Goal: Transaction & Acquisition: Purchase product/service

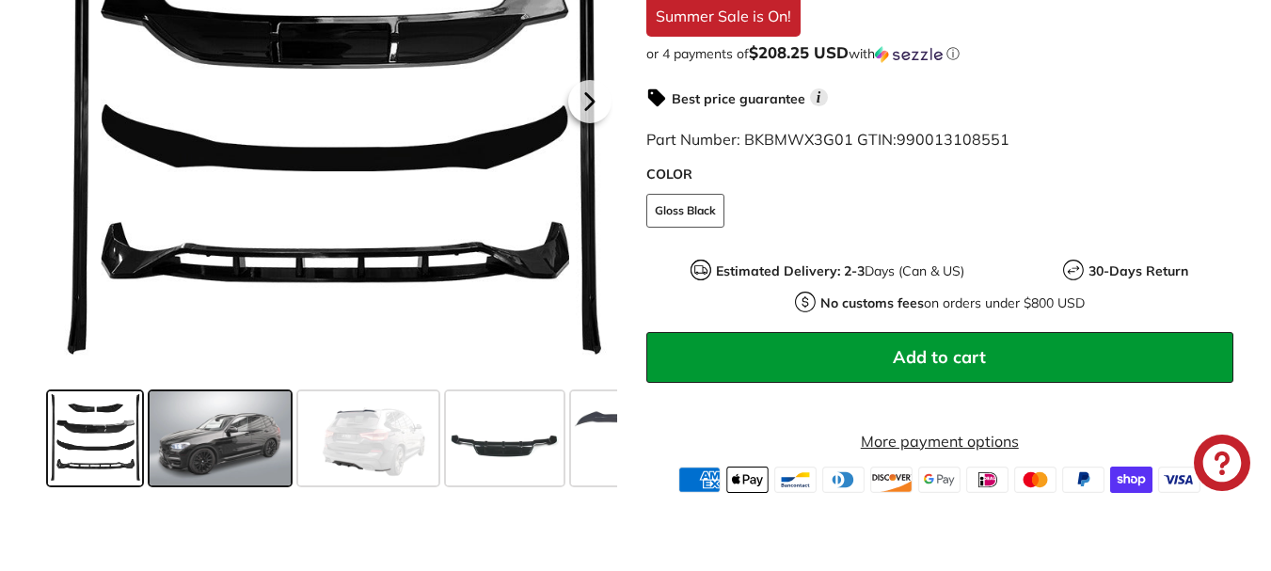
click at [223, 439] on span at bounding box center [220, 438] width 141 height 94
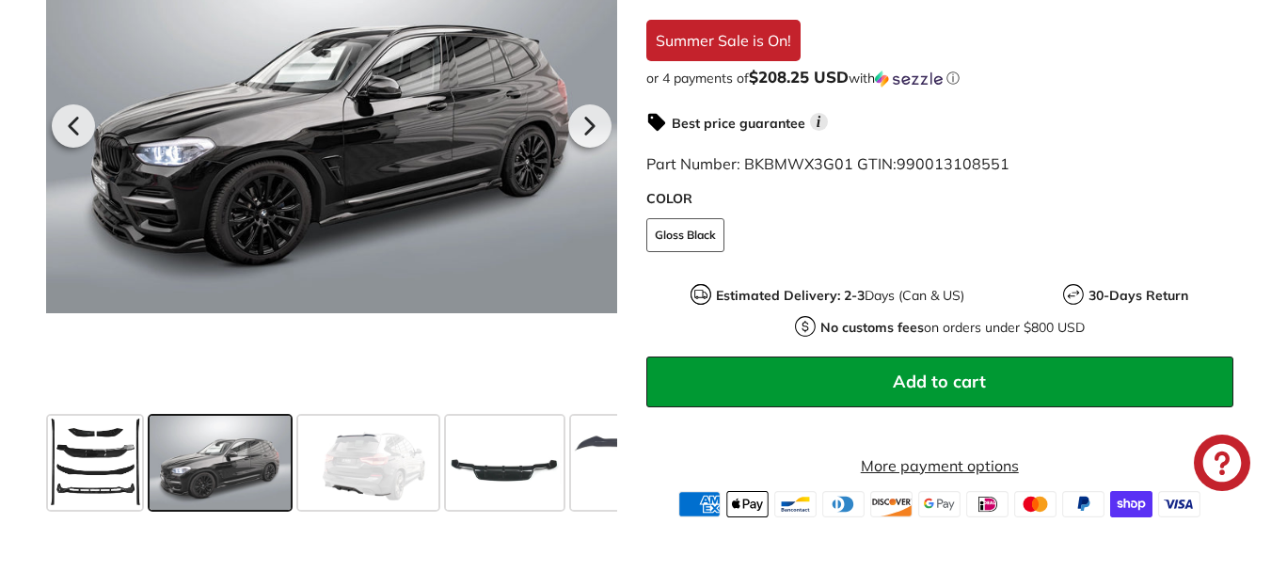
scroll to position [471, 0]
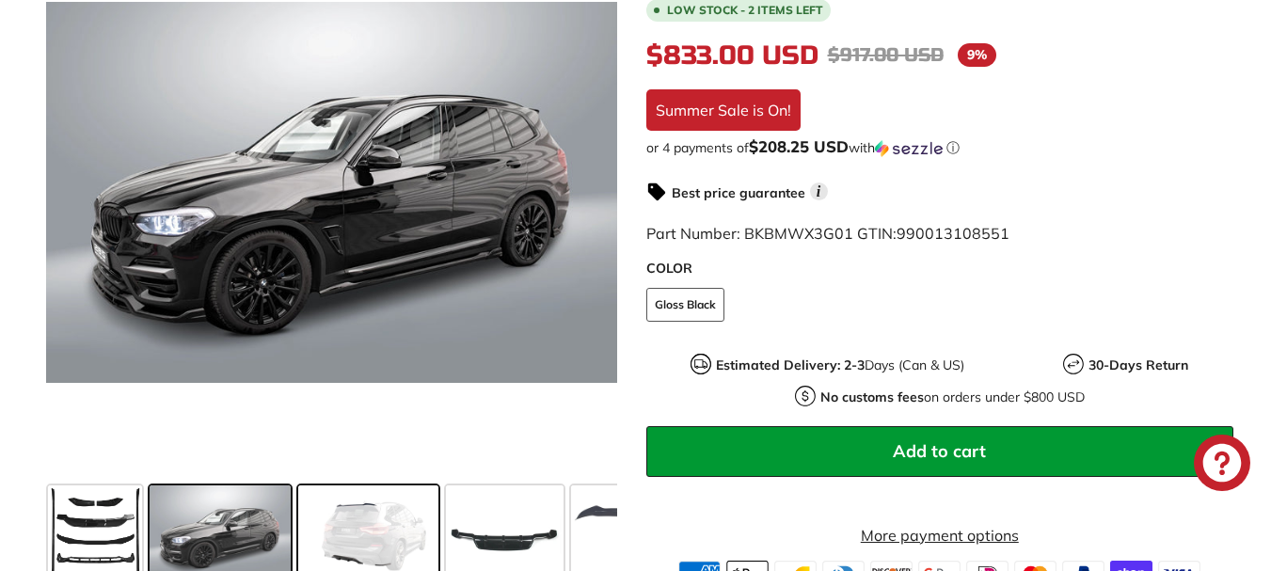
click at [404, 531] on span at bounding box center [368, 533] width 141 height 94
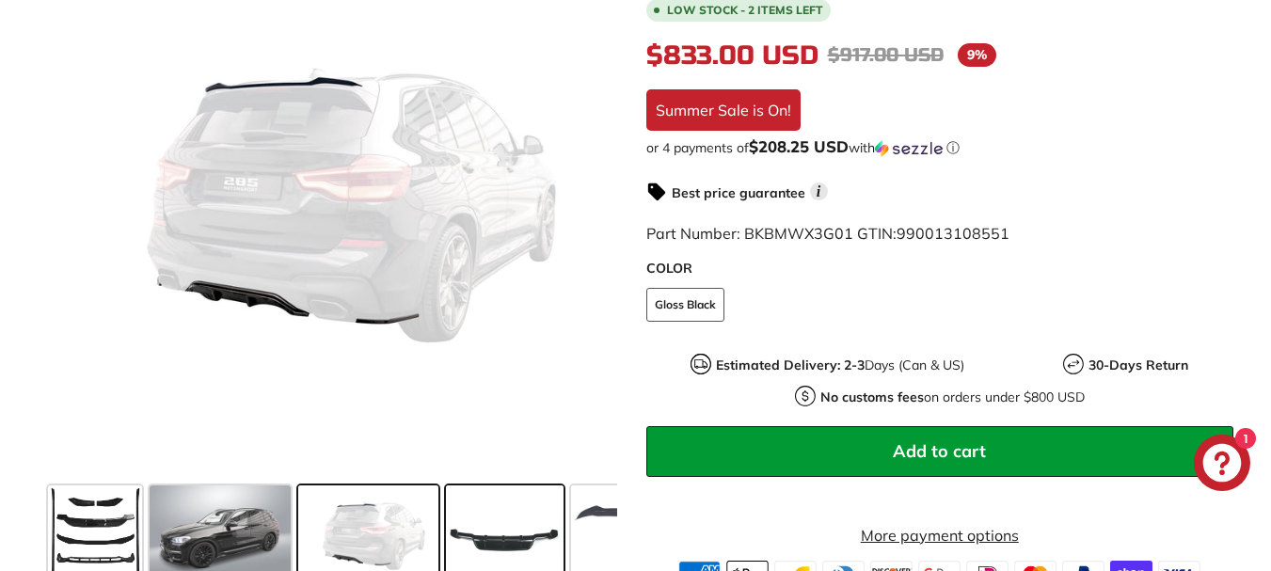
click at [479, 496] on span at bounding box center [505, 533] width 118 height 94
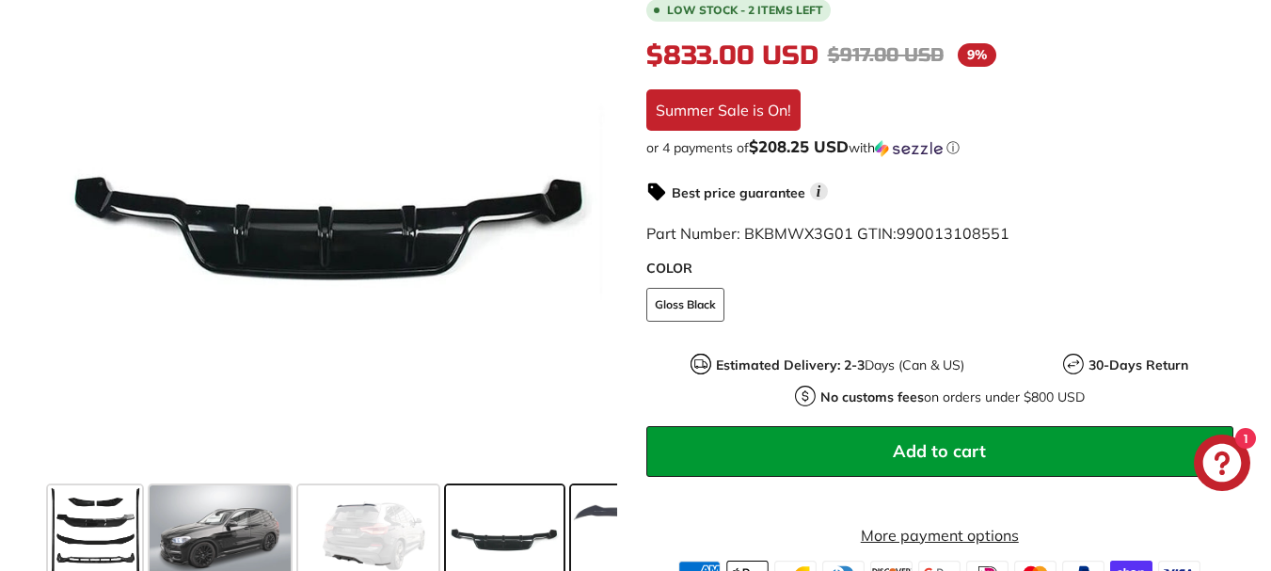
click at [608, 520] on span at bounding box center [641, 533] width 141 height 94
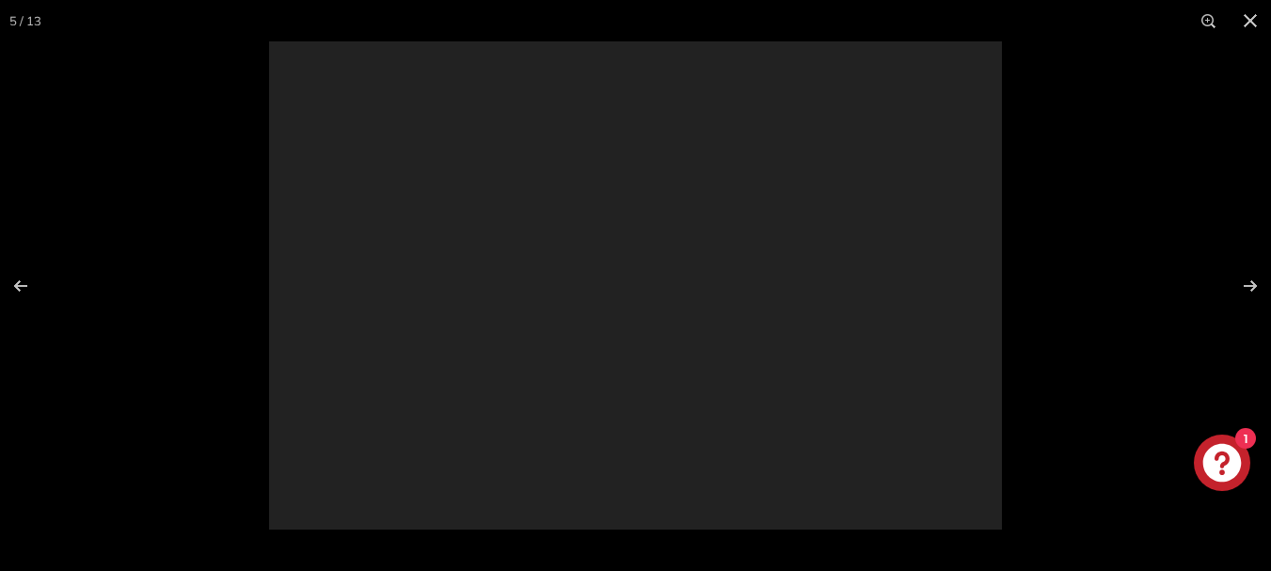
click at [509, 526] on div at bounding box center [904, 326] width 1271 height 571
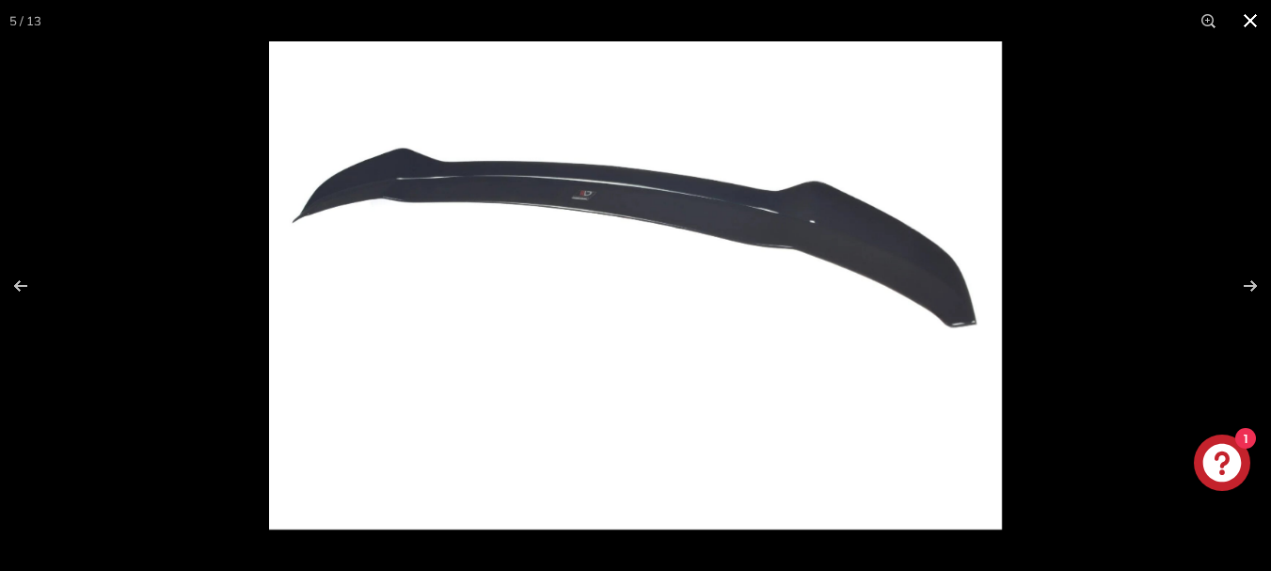
click at [1257, 25] on button at bounding box center [1250, 20] width 41 height 41
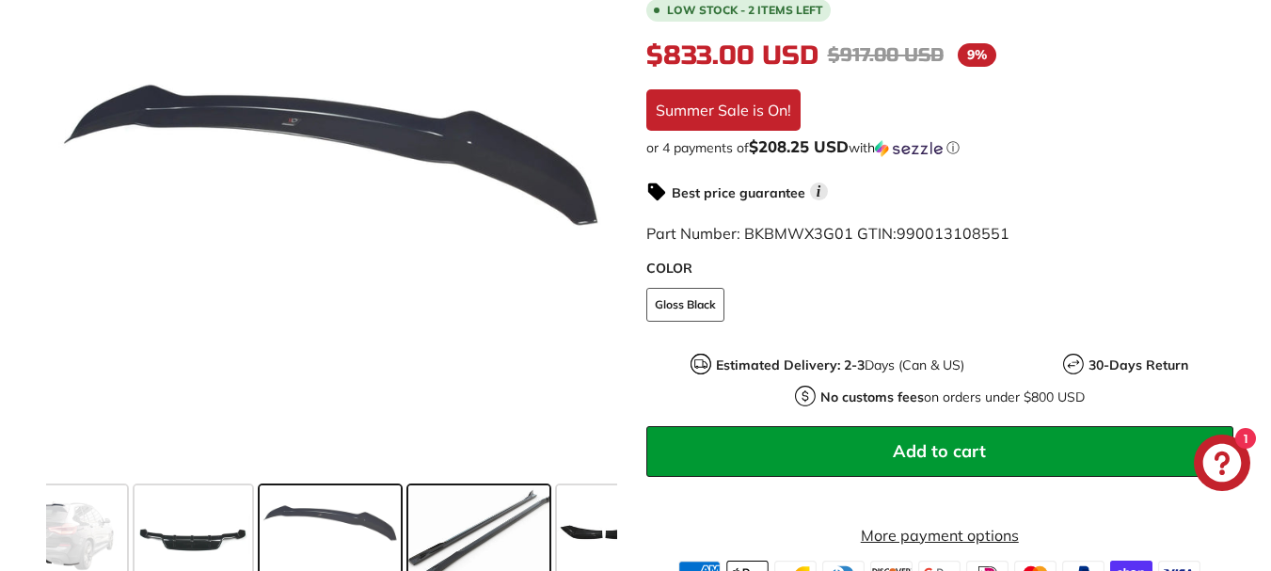
click at [463, 519] on span at bounding box center [478, 533] width 141 height 94
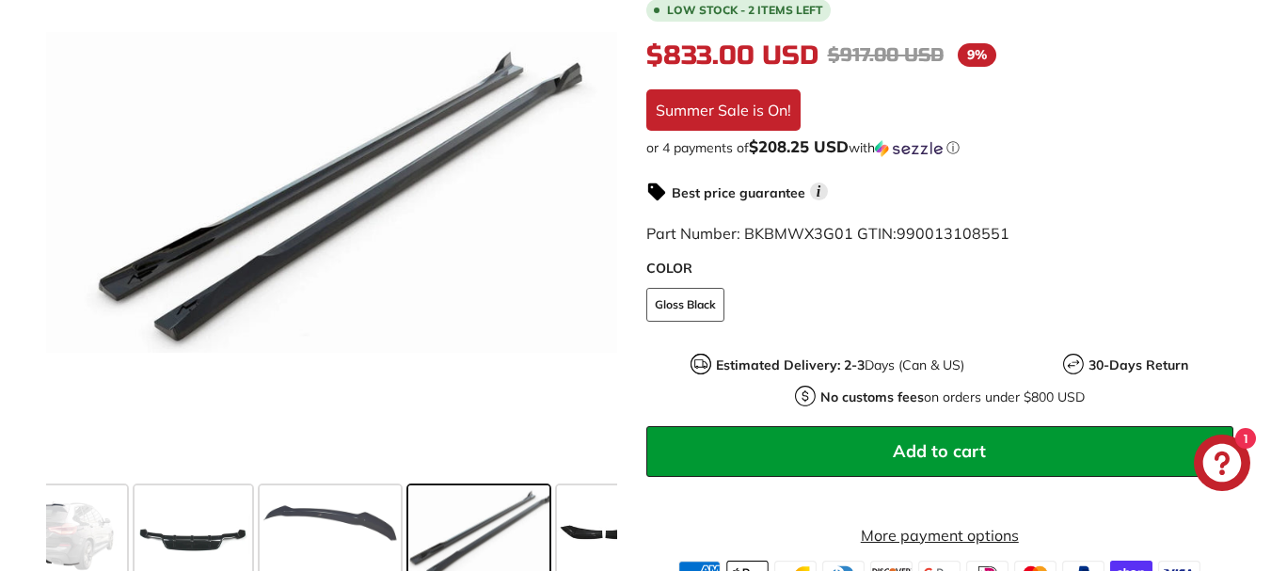
click at [634, 519] on div "5-Piece Body Kit - [DATE]-[DATE] BMW X3 G01 Low stock - 2 items left $833.00 US…" at bounding box center [930, 255] width 609 height 663
click at [603, 513] on span at bounding box center [604, 533] width 94 height 94
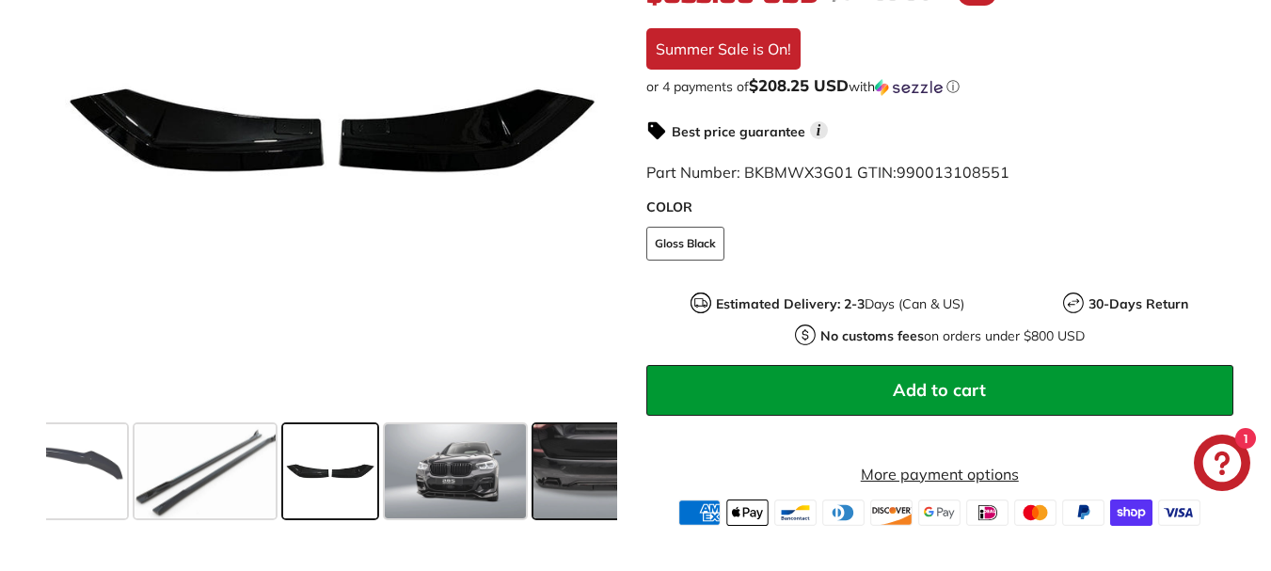
scroll to position [565, 0]
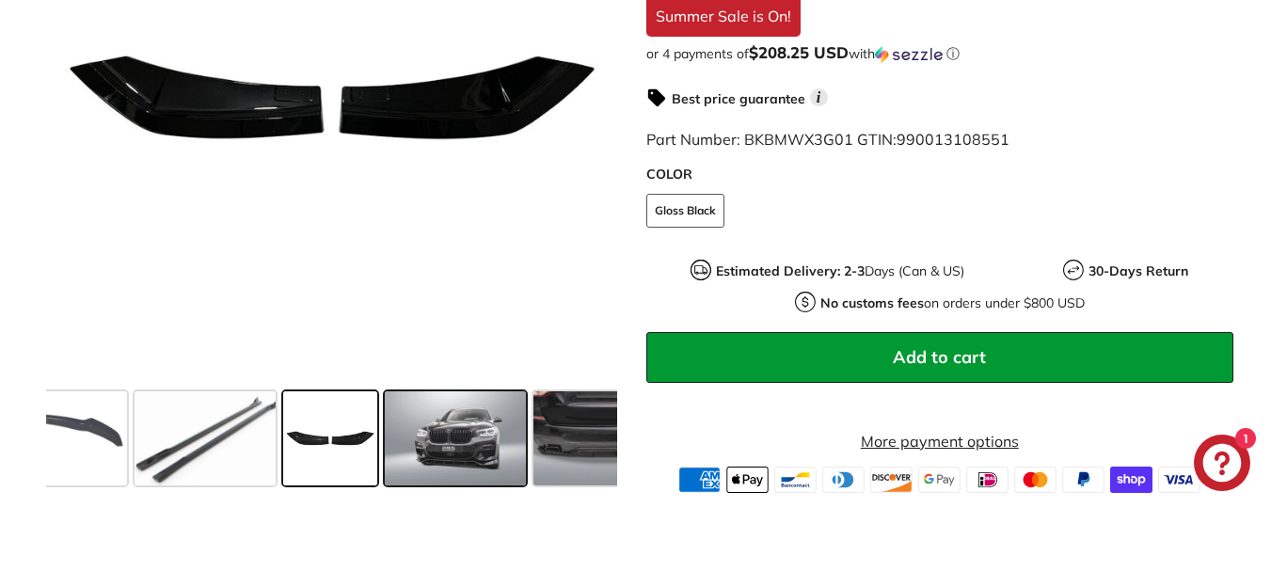
click at [403, 424] on span at bounding box center [455, 438] width 141 height 94
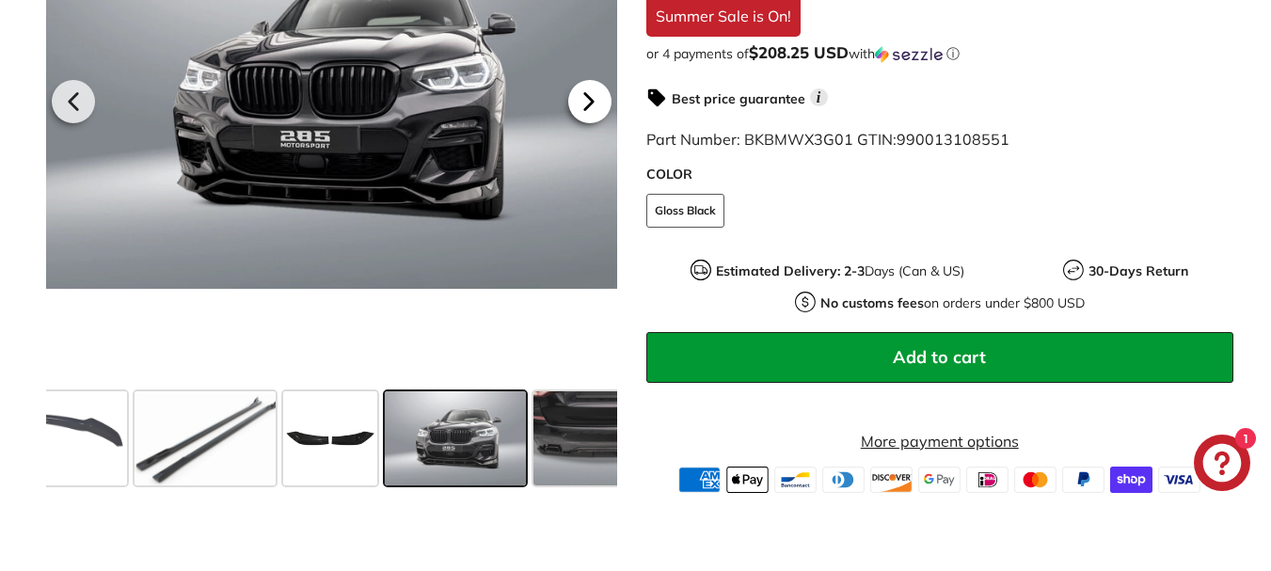
click at [591, 106] on icon at bounding box center [588, 101] width 43 height 43
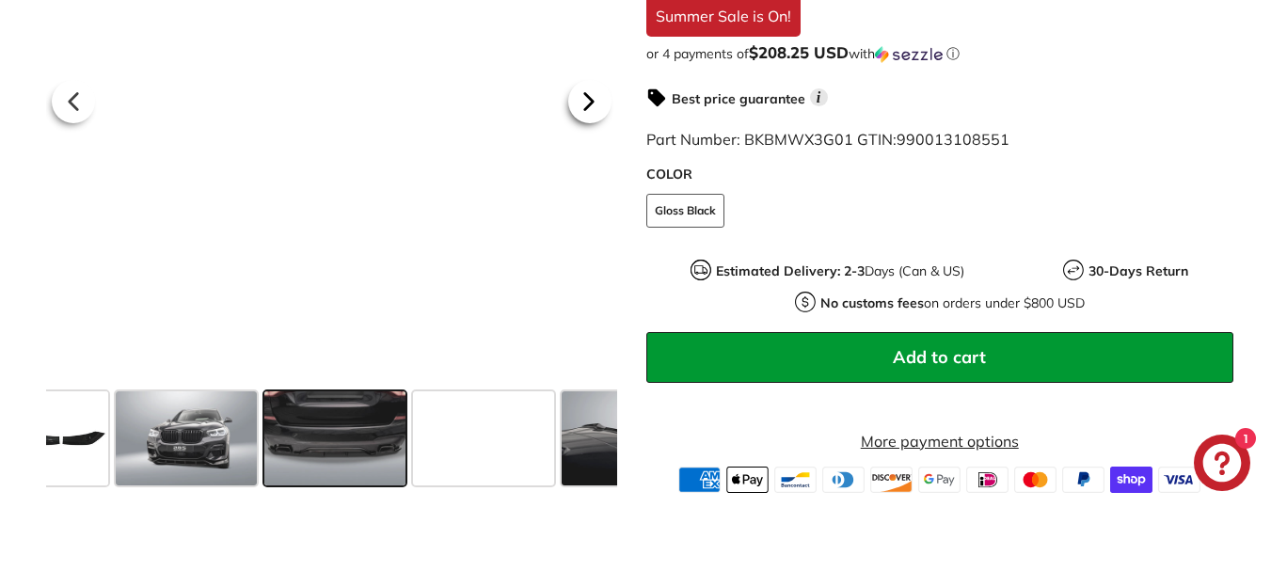
scroll to position [0, 858]
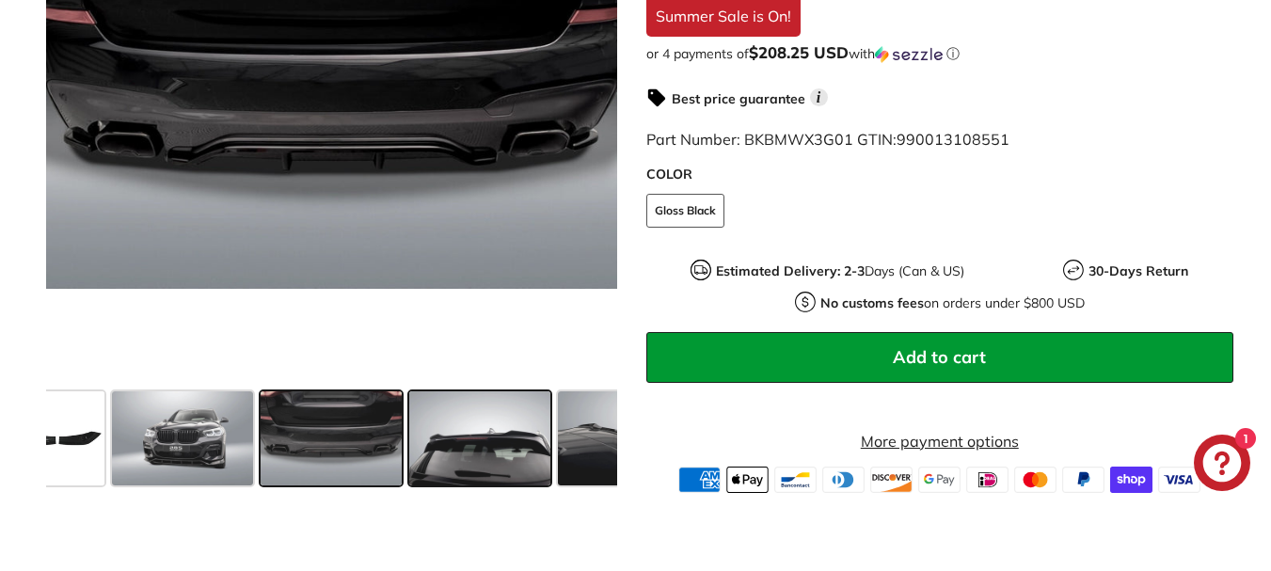
click at [507, 412] on span at bounding box center [479, 438] width 141 height 94
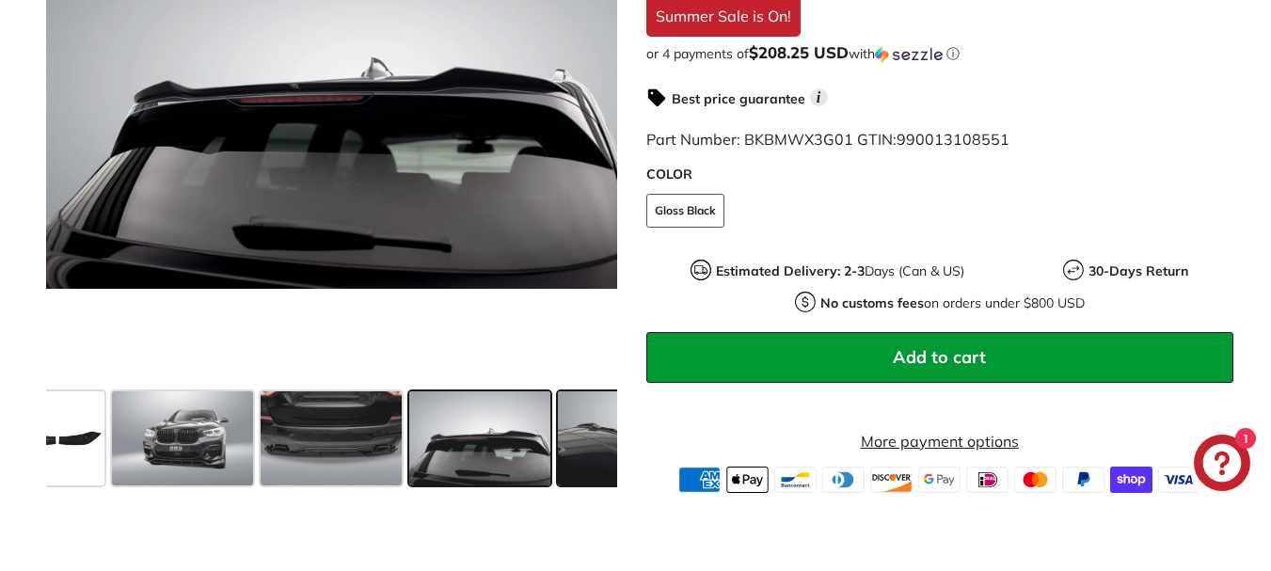
click at [565, 427] on span at bounding box center [628, 438] width 141 height 94
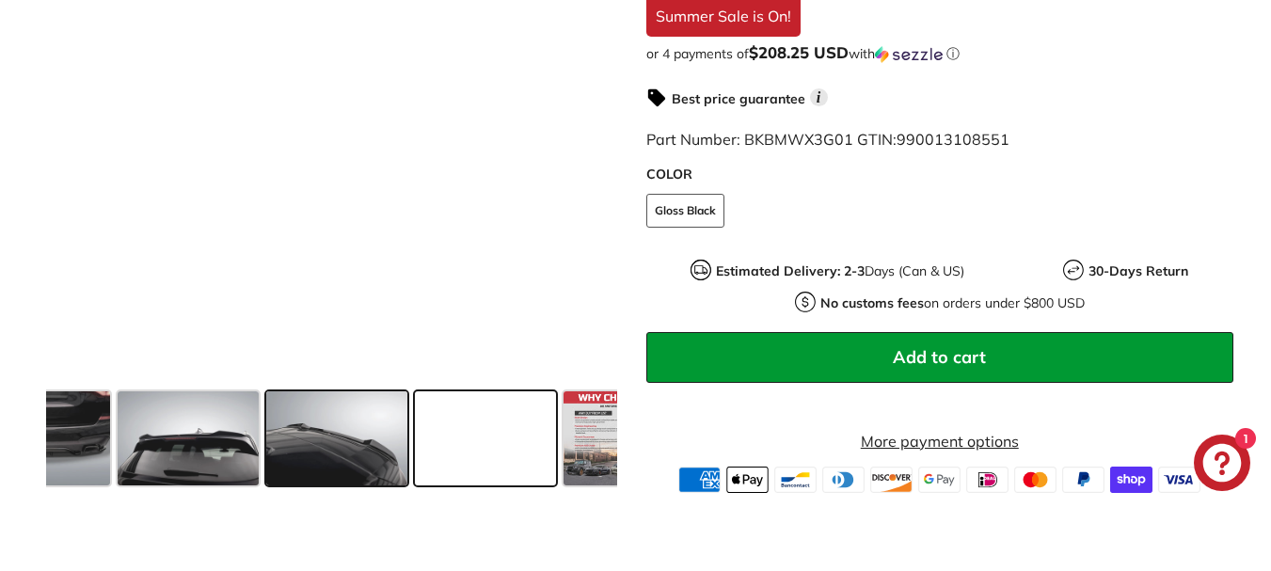
scroll to position [0, 1156]
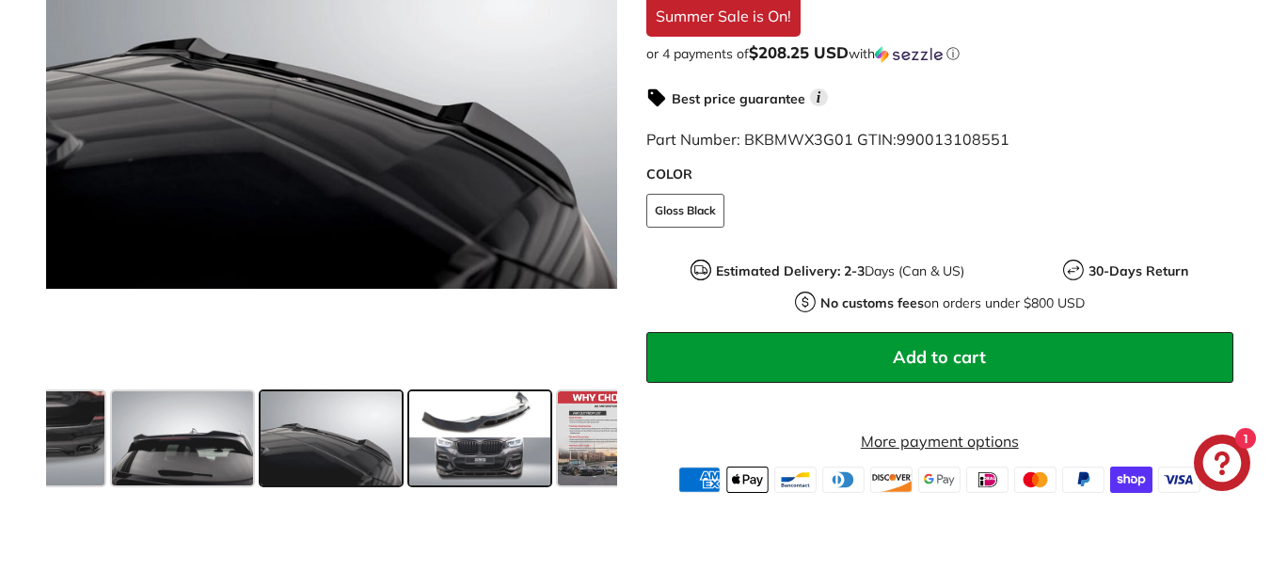
click at [502, 421] on span at bounding box center [479, 438] width 141 height 94
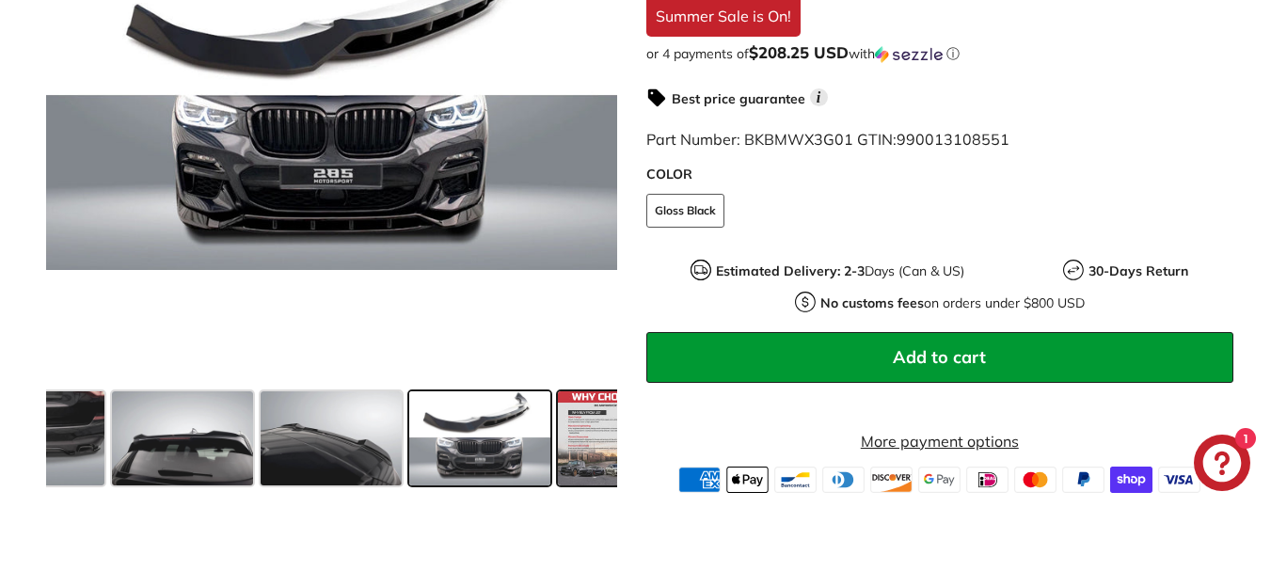
click at [560, 440] on span at bounding box center [605, 438] width 94 height 94
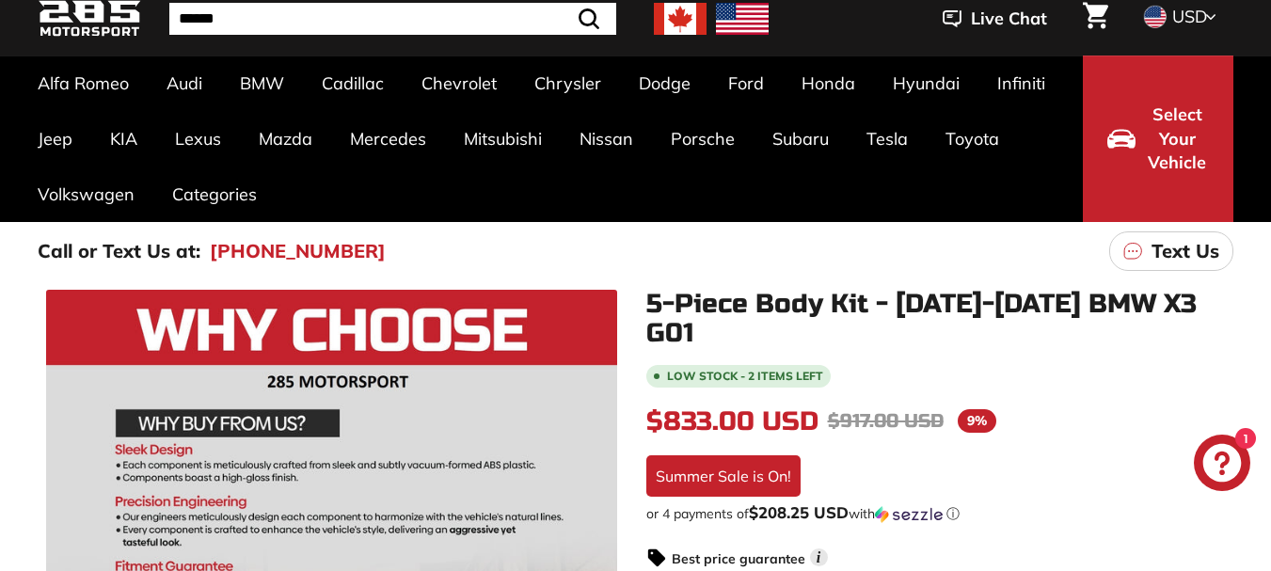
scroll to position [0, 0]
